Goal: Task Accomplishment & Management: Manage account settings

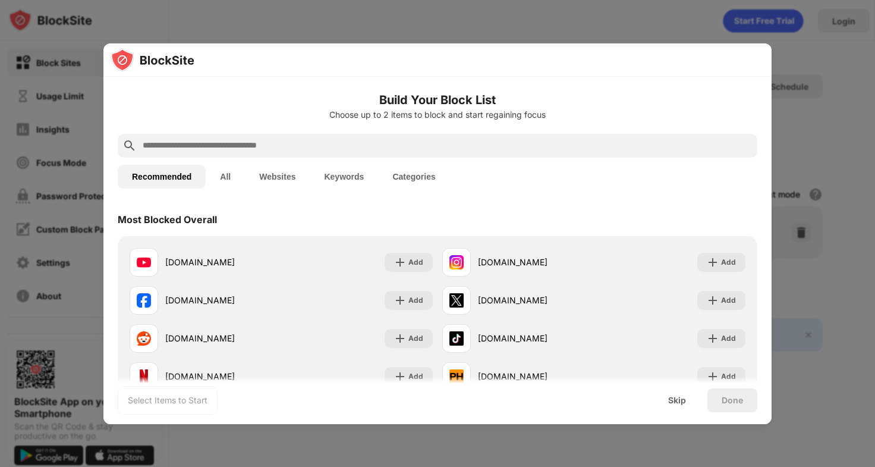
click at [557, 110] on div "Choose up to 2 items to block and start regaining focus" at bounding box center [438, 115] width 640 height 10
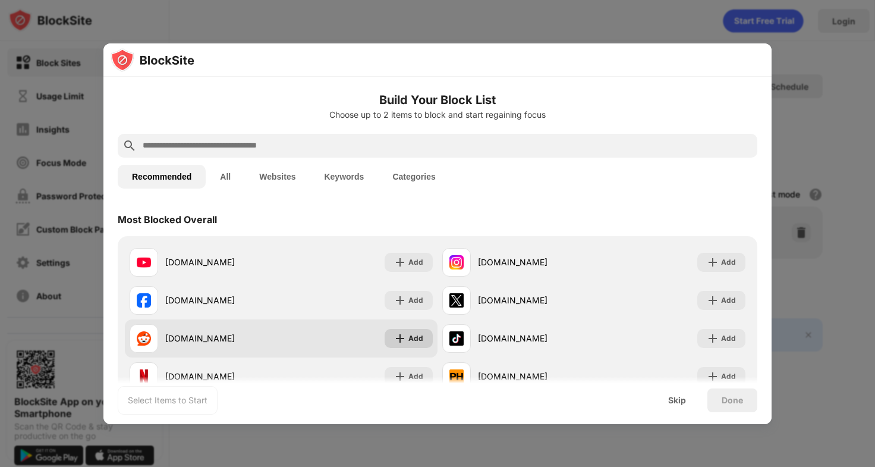
click at [401, 338] on img at bounding box center [400, 338] width 12 height 12
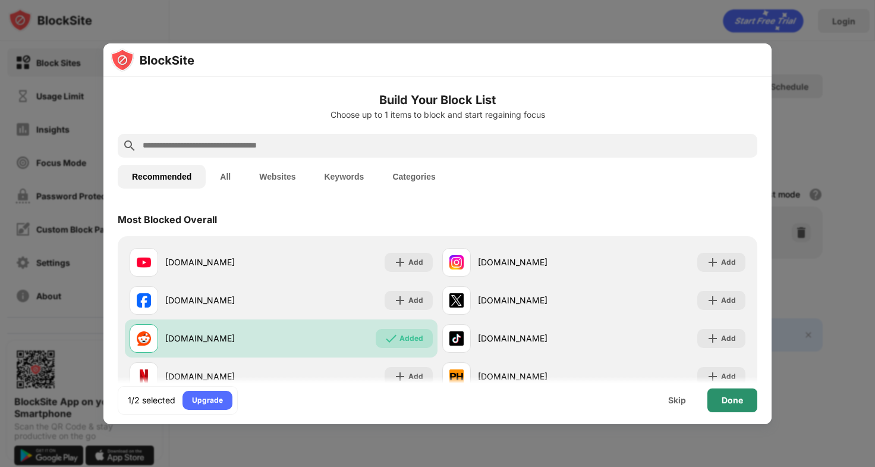
click at [720, 401] on div "Done" at bounding box center [733, 400] width 50 height 24
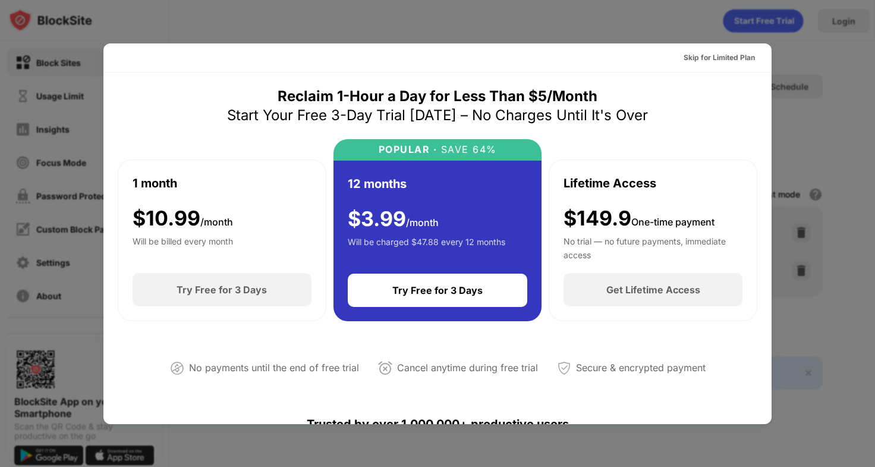
click at [815, 112] on div at bounding box center [437, 233] width 875 height 467
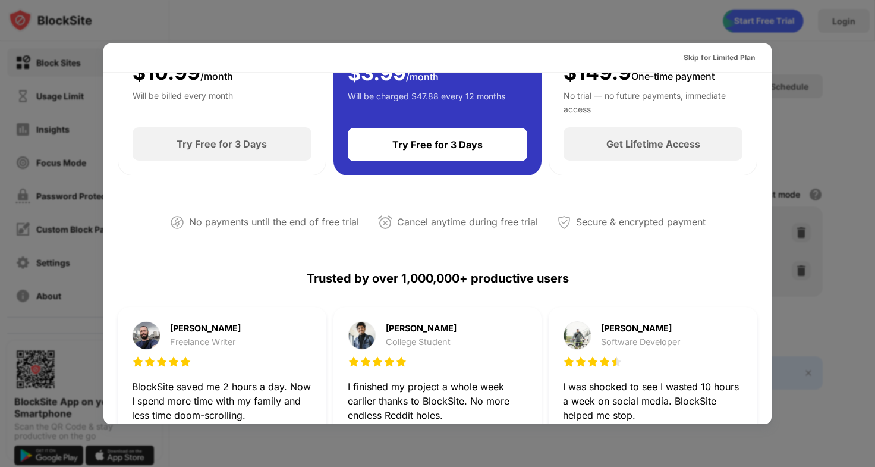
scroll to position [148, 0]
